Goal: Task Accomplishment & Management: Complete application form

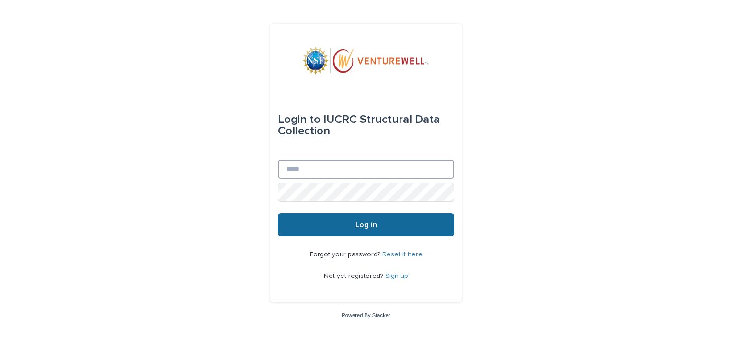
type input "**********"
click at [362, 226] on span "Log in" at bounding box center [366, 225] width 22 height 8
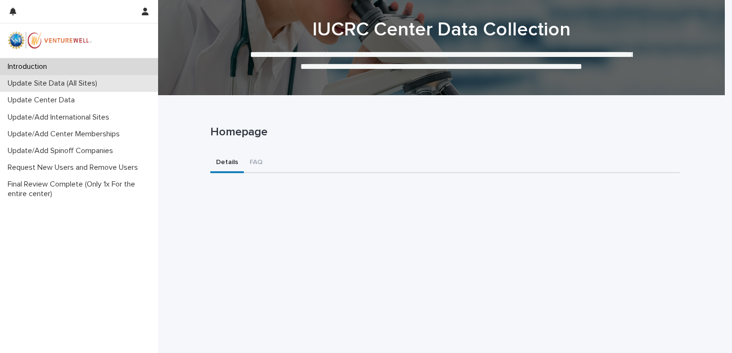
click at [30, 80] on p "Update Site Data (All Sites)" at bounding box center [54, 83] width 101 height 9
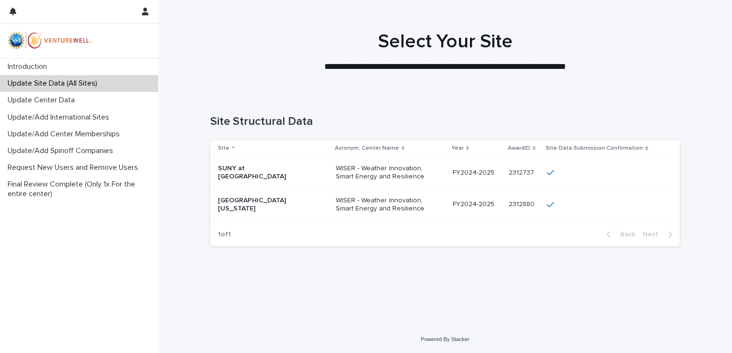
click at [308, 171] on p "SUNY at [GEOGRAPHIC_DATA]" at bounding box center [266, 173] width 96 height 16
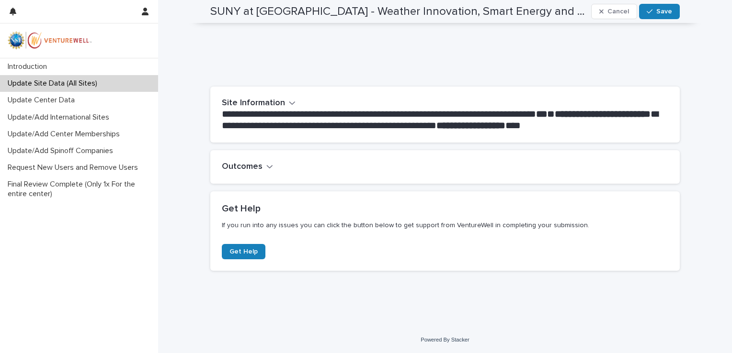
click at [253, 162] on h2 "Outcomes" at bounding box center [242, 167] width 41 height 11
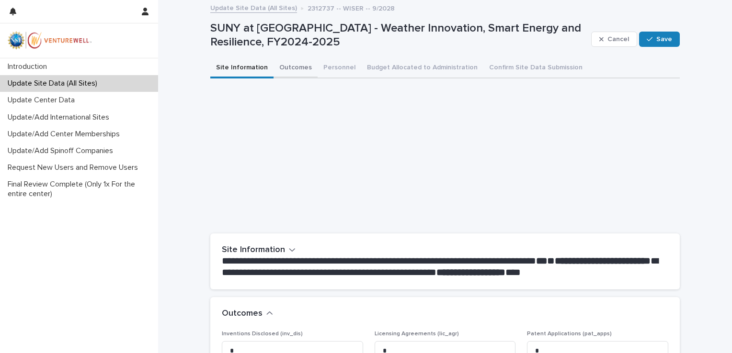
click at [293, 69] on button "Outcomes" at bounding box center [295, 68] width 44 height 20
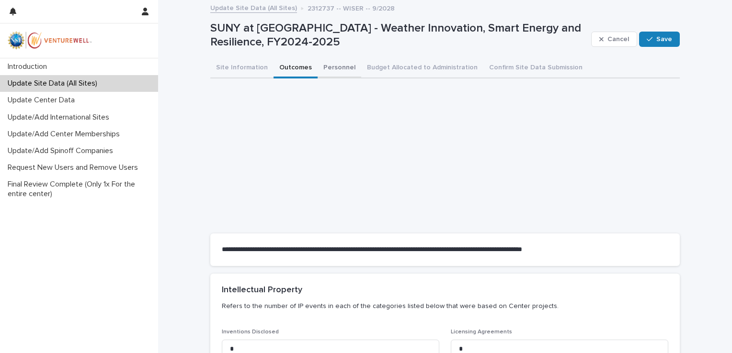
click at [324, 64] on button "Personnel" at bounding box center [339, 68] width 44 height 20
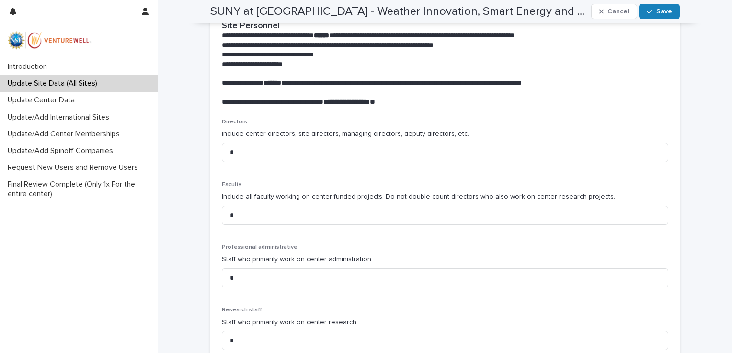
scroll to position [255, 0]
click at [254, 152] on input "*" at bounding box center [445, 152] width 446 height 19
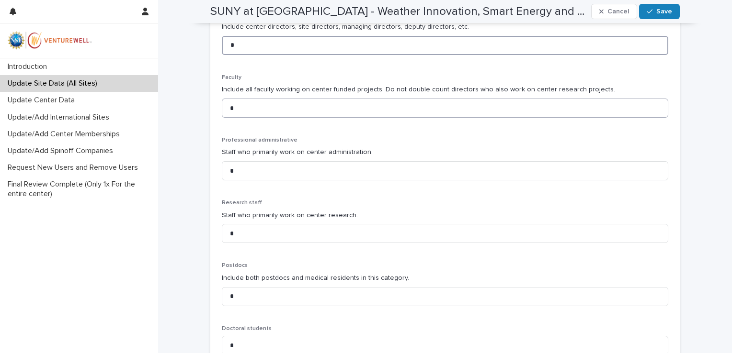
scroll to position [363, 0]
click at [284, 173] on input "*" at bounding box center [445, 169] width 446 height 19
click at [337, 168] on input "*" at bounding box center [445, 169] width 446 height 19
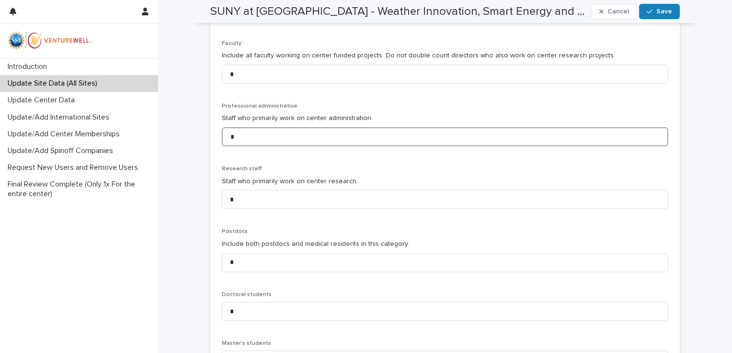
scroll to position [436, 0]
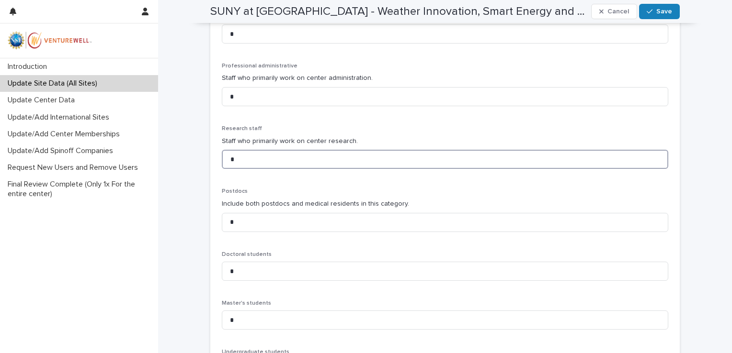
click at [272, 157] on input "*" at bounding box center [445, 159] width 446 height 19
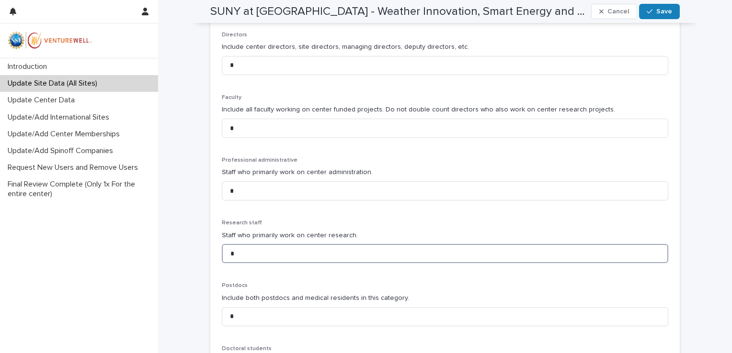
scroll to position [338, 0]
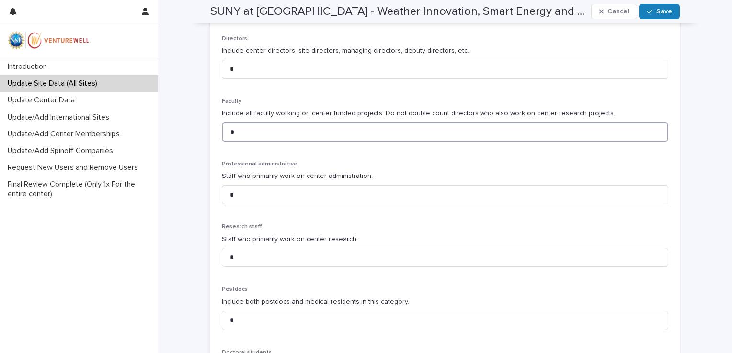
click at [238, 134] on input "*" at bounding box center [445, 132] width 446 height 19
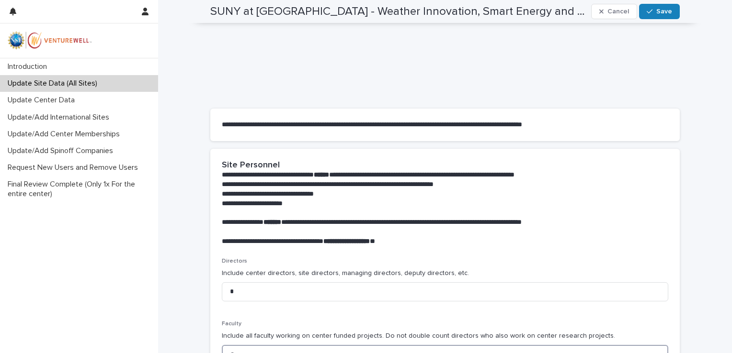
scroll to position [0, 0]
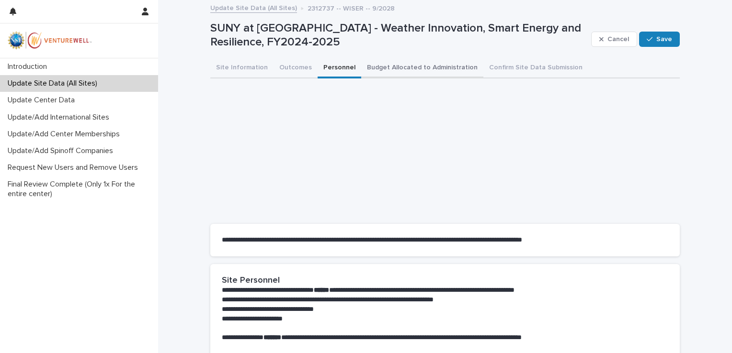
click at [378, 66] on button "Budget Allocated to Administration" at bounding box center [422, 68] width 122 height 20
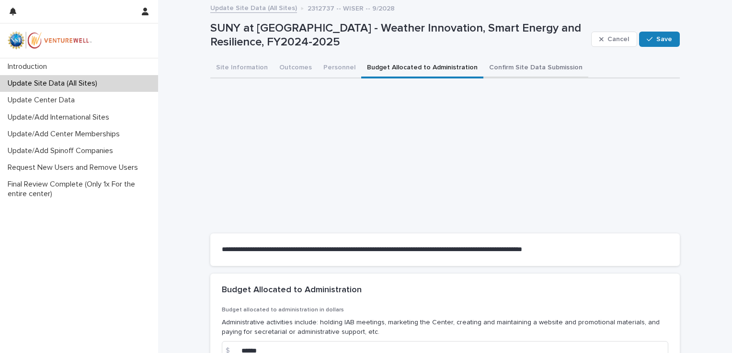
click at [486, 64] on button "Confirm Site Data Submission" at bounding box center [535, 68] width 105 height 20
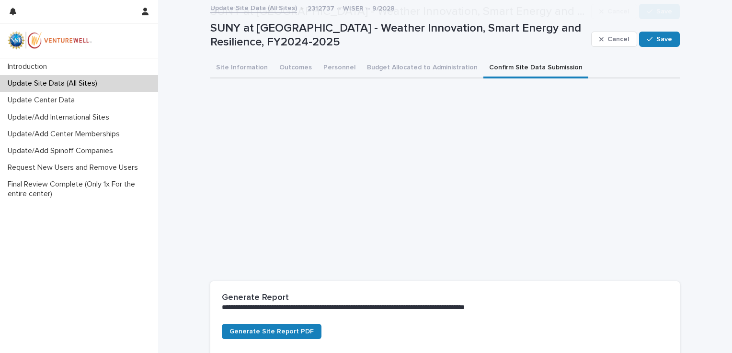
scroll to position [194, 0]
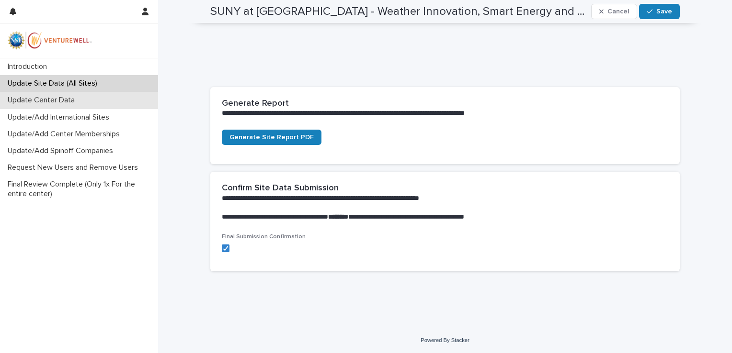
click at [44, 93] on div "Update Center Data" at bounding box center [79, 100] width 158 height 17
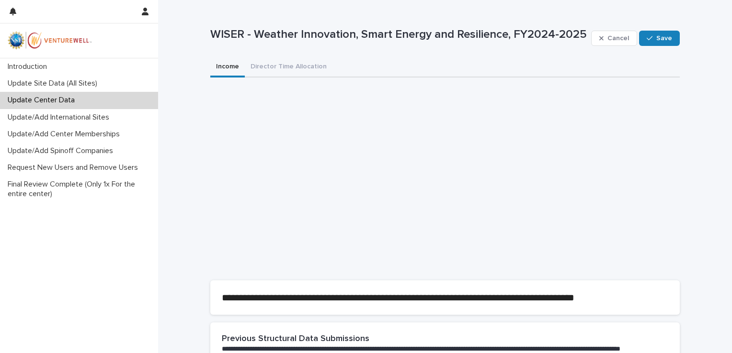
click at [41, 99] on p "Update Center Data" at bounding box center [43, 100] width 79 height 9
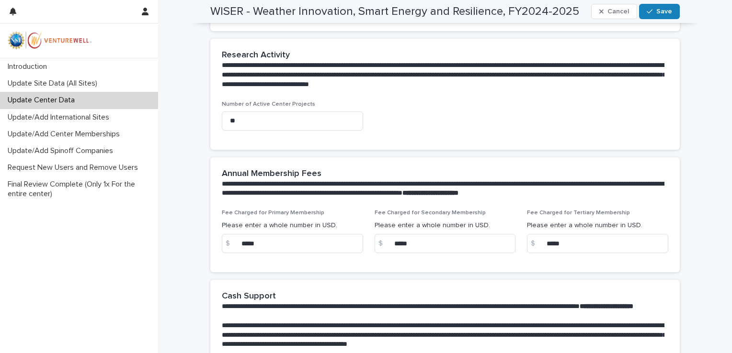
scroll to position [445, 0]
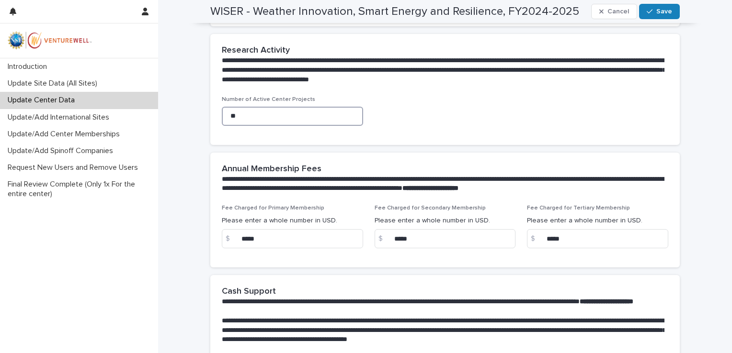
click at [283, 108] on input "**" at bounding box center [292, 116] width 141 height 19
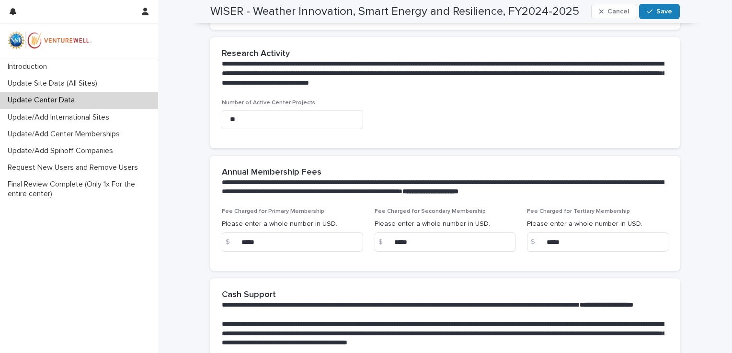
click at [289, 264] on div "Fee Charged for Primary Membership Please enter a whole number in USD. $ ***** …" at bounding box center [444, 239] width 469 height 63
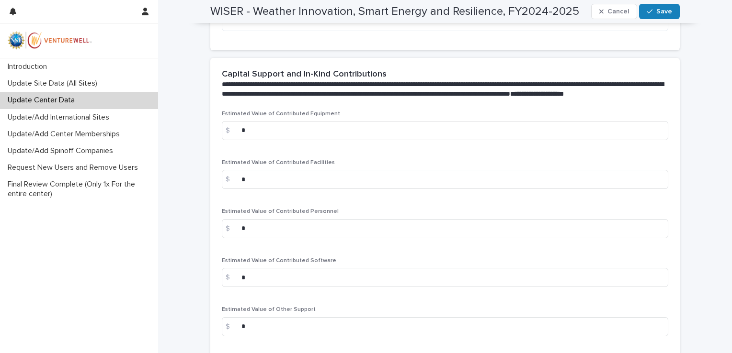
scroll to position [1512, 0]
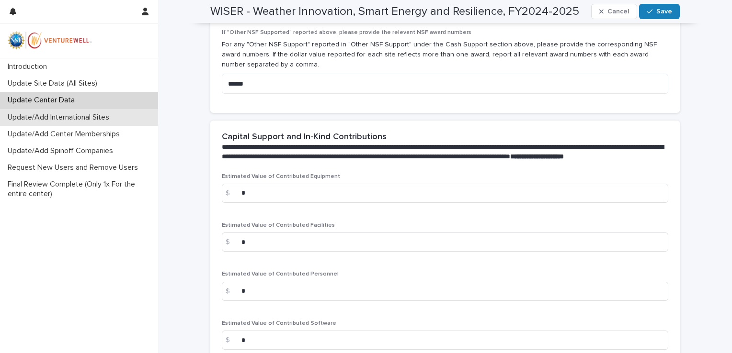
click at [76, 119] on p "Update/Add International Sites" at bounding box center [60, 117] width 113 height 9
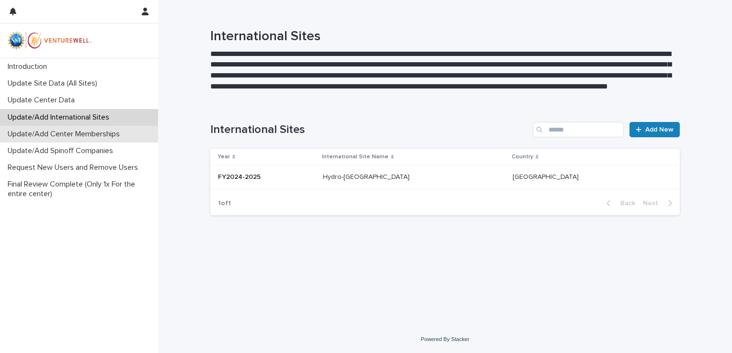
click at [101, 141] on div "Update/Add Center Memberships" at bounding box center [79, 134] width 158 height 17
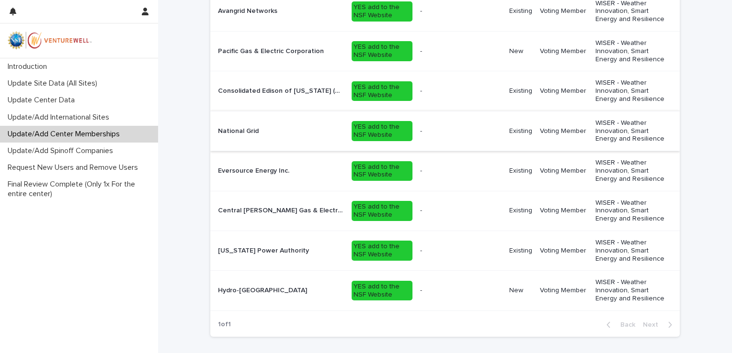
scroll to position [319, 0]
